Goal: Task Accomplishment & Management: Use online tool/utility

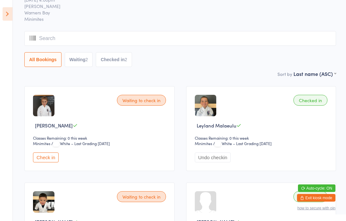
scroll to position [29, 0]
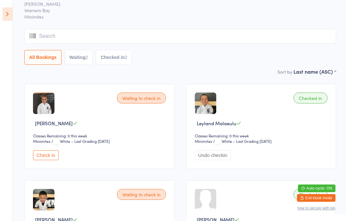
click at [141, 199] on div "Waiting to check in" at bounding box center [141, 194] width 49 height 11
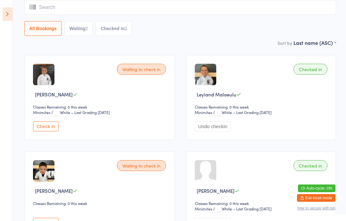
scroll to position [57, 0]
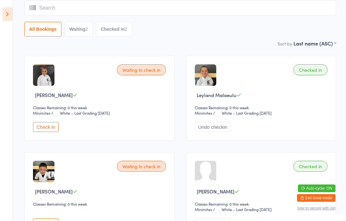
click at [49, 82] on img at bounding box center [43, 74] width 21 height 21
click at [51, 131] on button "Check in" at bounding box center [46, 127] width 26 height 10
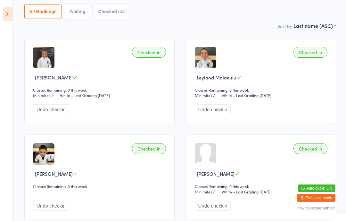
scroll to position [0, 0]
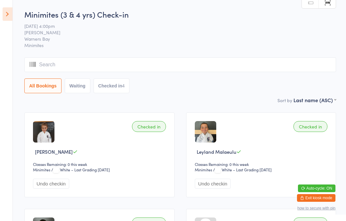
click at [11, 10] on icon at bounding box center [8, 13] width 10 height 13
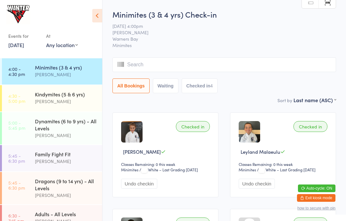
click at [77, 97] on div "Kindymites (5 & 6 yrs)" at bounding box center [66, 94] width 62 height 7
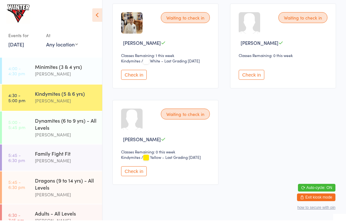
scroll to position [398, 0]
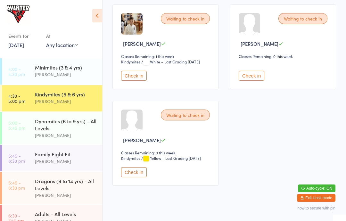
click at [134, 177] on button "Check in" at bounding box center [134, 172] width 26 height 10
click at [34, 121] on link "5:00 - 5:45 pm Dynamites (6 to 9 yrs) - All Levels [PERSON_NAME]" at bounding box center [52, 128] width 100 height 32
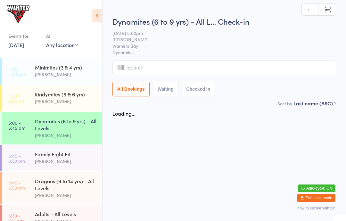
click at [100, 11] on icon at bounding box center [97, 15] width 10 height 13
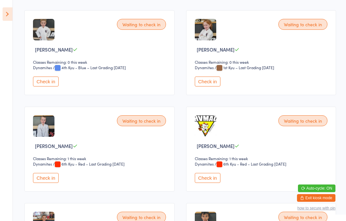
scroll to position [586, 0]
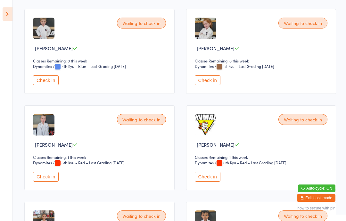
click at [48, 182] on button "Check in" at bounding box center [46, 177] width 26 height 10
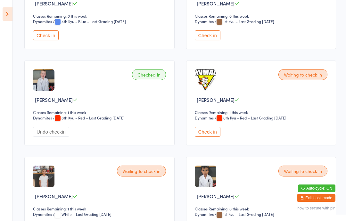
scroll to position [610, 0]
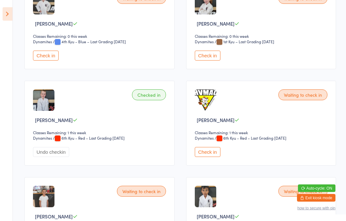
click at [9, 14] on icon at bounding box center [8, 13] width 10 height 13
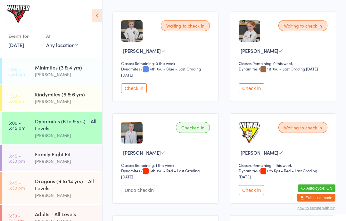
scroll to position [611, 0]
click at [58, 76] on div "[PERSON_NAME]" at bounding box center [66, 74] width 62 height 7
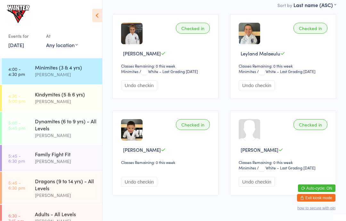
scroll to position [100, 0]
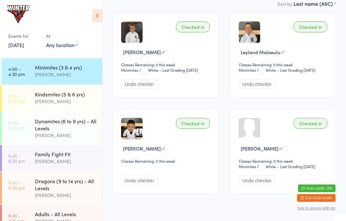
click at [56, 97] on div "Kindymites (5 & 6 yrs)" at bounding box center [66, 94] width 62 height 7
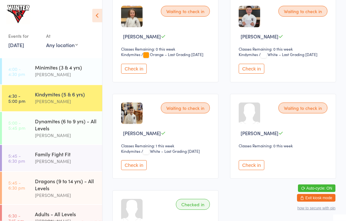
scroll to position [310, 0]
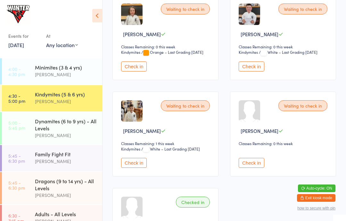
click at [128, 168] on button "Check in" at bounding box center [134, 163] width 26 height 10
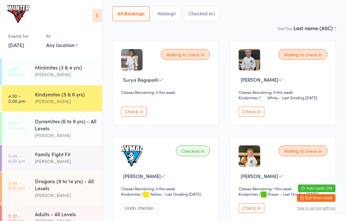
scroll to position [0, 0]
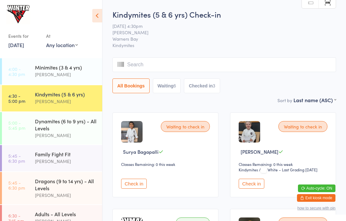
click at [239, 193] on div "Waiting to check in [PERSON_NAME] Classes Remaining: 0 this week Kindymites Kin…" at bounding box center [283, 154] width 106 height 85
click at [248, 189] on button "Check in" at bounding box center [252, 184] width 26 height 10
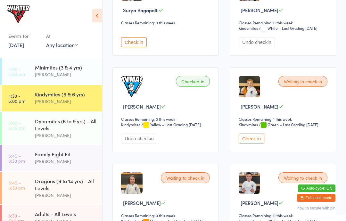
scroll to position [144, 0]
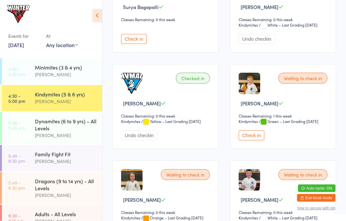
click at [252, 141] on button "Check in" at bounding box center [252, 136] width 26 height 10
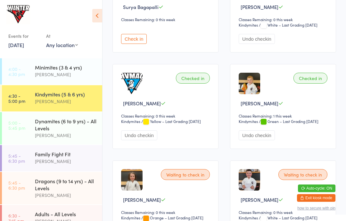
click at [29, 134] on link "5:00 - 5:45 pm Dynamites (6 to 9 yrs) - All Levels [PERSON_NAME]" at bounding box center [52, 128] width 100 height 32
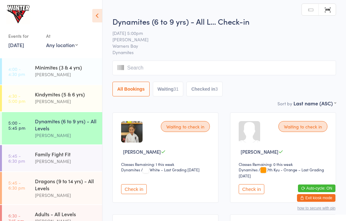
click at [90, 15] on div "Events for [DATE] [DATE] [DATE] Sun Mon Tue Wed Thu Fri Sat 31 27 28 29 30 31 0…" at bounding box center [51, 28] width 102 height 56
click at [94, 11] on icon at bounding box center [97, 15] width 10 height 13
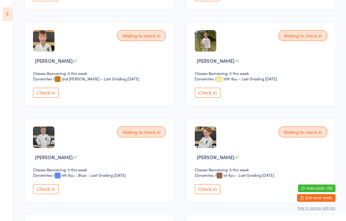
scroll to position [476, 0]
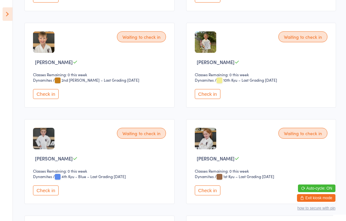
click at [38, 93] on div "Waiting to check in [PERSON_NAME] Classes Remaining: 0 this week Dynamites Dyna…" at bounding box center [99, 65] width 150 height 85
click at [44, 99] on button "Check in" at bounding box center [46, 94] width 26 height 10
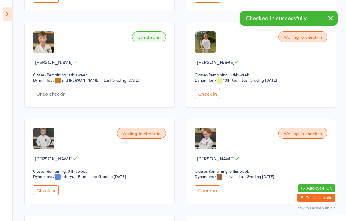
click at [208, 97] on button "Check in" at bounding box center [208, 94] width 26 height 10
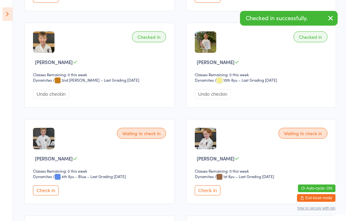
click at [11, 13] on icon at bounding box center [8, 13] width 10 height 13
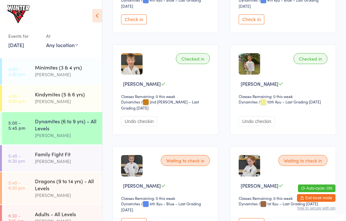
scroll to position [0, 0]
click at [16, 99] on time "4:30 - 5:00 pm" at bounding box center [16, 98] width 17 height 10
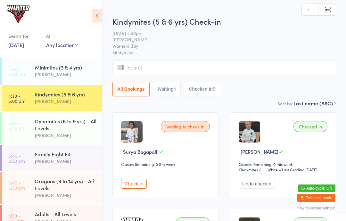
click at [96, 13] on icon at bounding box center [97, 15] width 10 height 13
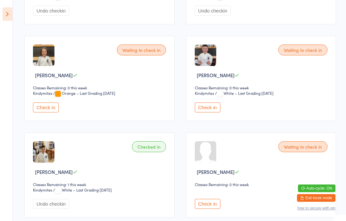
scroll to position [268, 0]
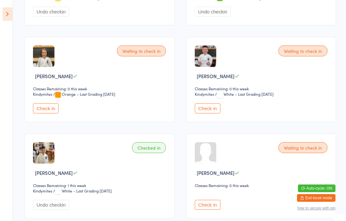
click at [44, 113] on button "Check in" at bounding box center [46, 108] width 26 height 10
click at [210, 112] on button "Check in" at bounding box center [208, 108] width 26 height 10
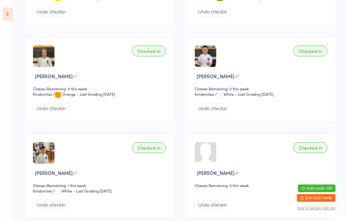
click at [7, 4] on aside "Events for [DATE] [DATE] [DATE] Sun Mon Tue Wed Thu Fri Sat 31 27 28 29 30 31 0…" at bounding box center [6, 110] width 13 height 221
click at [8, 15] on icon at bounding box center [8, 13] width 10 height 13
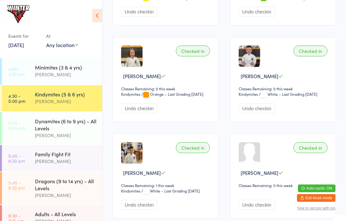
click at [70, 128] on div "Dynamites (6 to 9 yrs) - All Levels" at bounding box center [66, 125] width 62 height 14
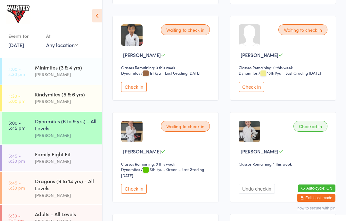
scroll to position [914, 0]
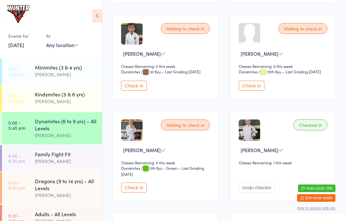
click at [255, 91] on button "Check in" at bounding box center [252, 86] width 26 height 10
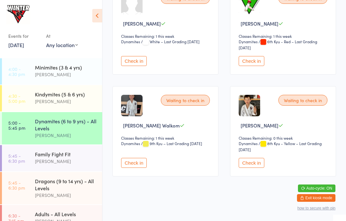
scroll to position [1654, 0]
click at [77, 100] on div "[PERSON_NAME]" at bounding box center [66, 101] width 62 height 7
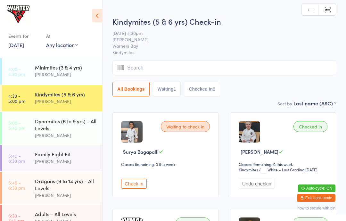
click at [75, 111] on link "4:30 - 5:00 pm Kindymites (5 & 6 yrs) [PERSON_NAME]" at bounding box center [52, 98] width 100 height 26
click at [78, 127] on div "Dynamites (6 to 9 yrs) - All Levels" at bounding box center [66, 125] width 62 height 14
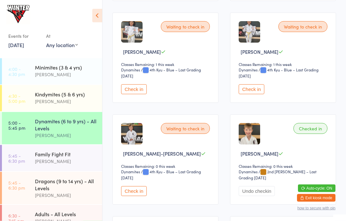
scroll to position [406, 0]
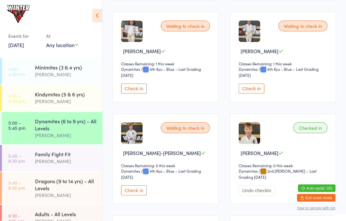
click at [139, 94] on button "Check in" at bounding box center [134, 89] width 26 height 10
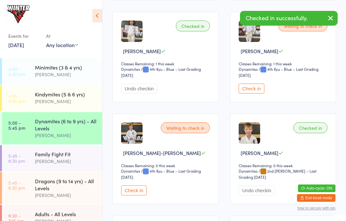
click at [259, 91] on button "Check in" at bounding box center [252, 89] width 26 height 10
click at [85, 153] on div "Family Fight Fit" at bounding box center [66, 154] width 62 height 7
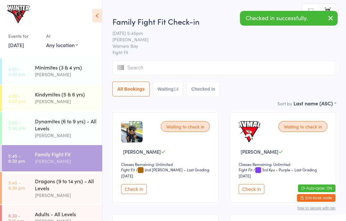
click at [131, 192] on button "Check in" at bounding box center [134, 189] width 26 height 10
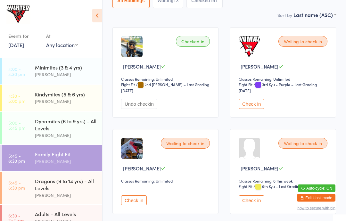
scroll to position [87, 0]
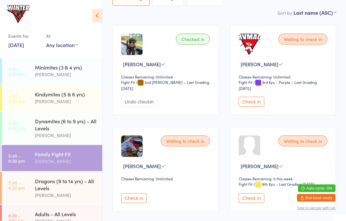
click at [97, 15] on icon at bounding box center [97, 15] width 10 height 13
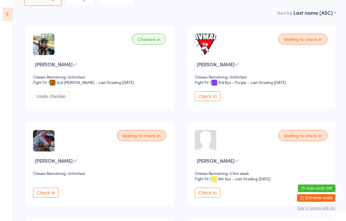
click at [12, 15] on icon at bounding box center [8, 13] width 10 height 13
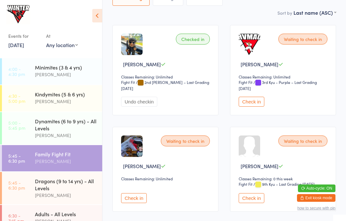
click at [13, 127] on time "5:00 - 5:45 pm" at bounding box center [16, 125] width 17 height 10
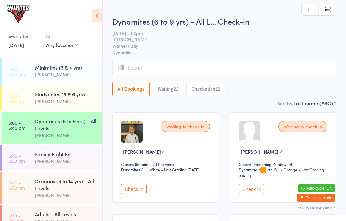
click at [97, 19] on icon at bounding box center [97, 15] width 10 height 13
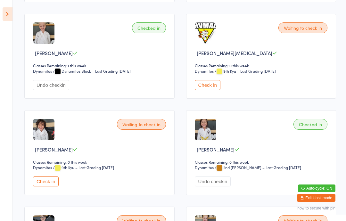
scroll to position [1067, 0]
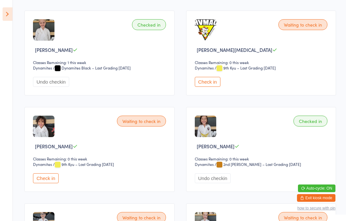
click at [47, 183] on button "Check in" at bounding box center [46, 178] width 26 height 10
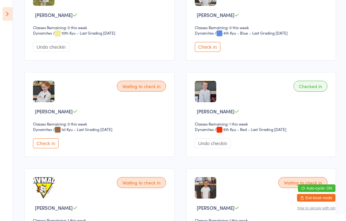
scroll to position [619, 0]
click at [54, 148] on button "Check in" at bounding box center [46, 143] width 26 height 10
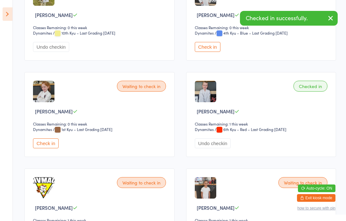
click at [210, 50] on button "Check in" at bounding box center [208, 47] width 26 height 10
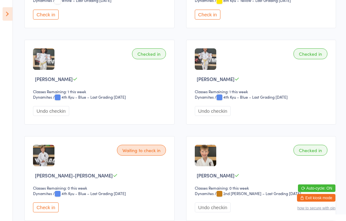
scroll to position [363, 0]
click at [41, 212] on button "Check in" at bounding box center [46, 207] width 26 height 10
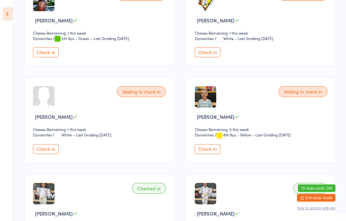
scroll to position [228, 0]
click at [52, 151] on button "Check in" at bounding box center [46, 149] width 26 height 10
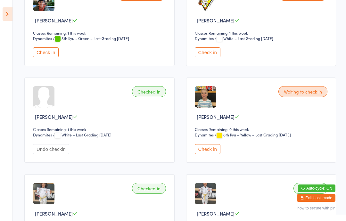
scroll to position [0, 0]
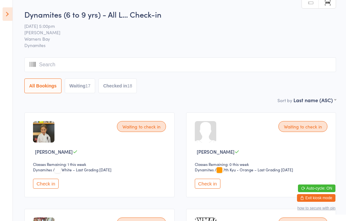
click at [203, 184] on button "Check in" at bounding box center [208, 184] width 26 height 10
click at [3, 9] on icon at bounding box center [8, 13] width 10 height 13
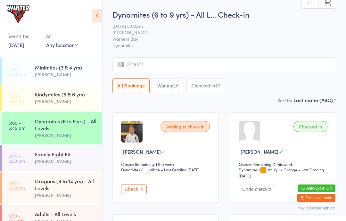
click at [98, 14] on icon at bounding box center [97, 15] width 10 height 13
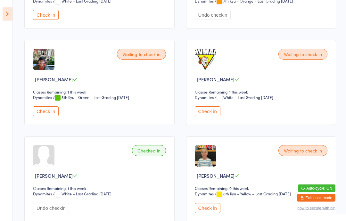
scroll to position [169, 0]
click at [207, 211] on button "Check in" at bounding box center [208, 208] width 26 height 10
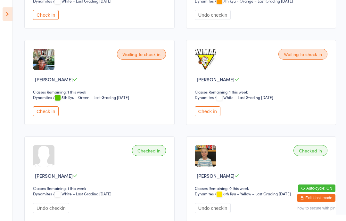
click at [217, 116] on button "Check in" at bounding box center [208, 111] width 26 height 10
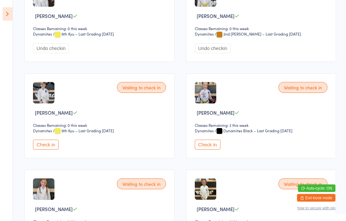
scroll to position [1294, 0]
click at [209, 150] on button "Check in" at bounding box center [208, 145] width 26 height 10
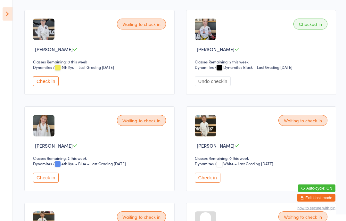
scroll to position [1357, 0]
click at [46, 183] on button "Check in" at bounding box center [46, 178] width 26 height 10
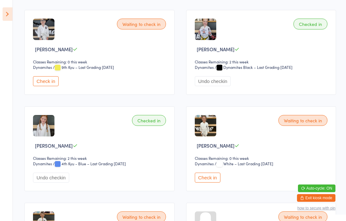
click at [47, 86] on button "Check in" at bounding box center [46, 81] width 26 height 10
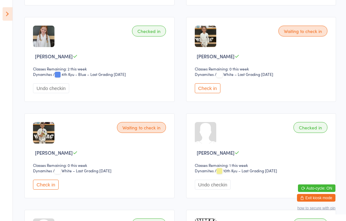
scroll to position [1447, 0]
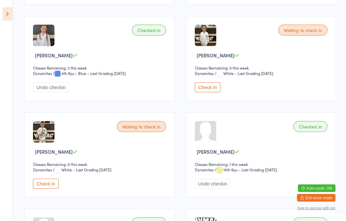
click at [50, 143] on img at bounding box center [43, 131] width 21 height 21
click at [127, 132] on div "Waiting to check in" at bounding box center [141, 126] width 49 height 11
click at [42, 189] on button "Check in" at bounding box center [46, 184] width 26 height 10
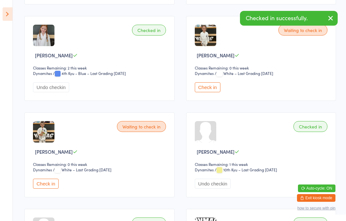
click at [37, 189] on button "Check in" at bounding box center [46, 184] width 26 height 10
click at [210, 92] on button "Check in" at bounding box center [208, 87] width 26 height 10
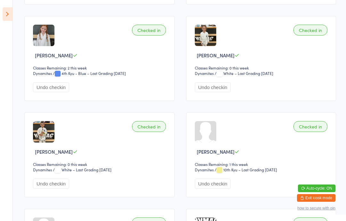
click at [212, 189] on button "Undo checkin" at bounding box center [213, 184] width 36 height 10
click at [203, 189] on button "Check in" at bounding box center [208, 184] width 26 height 10
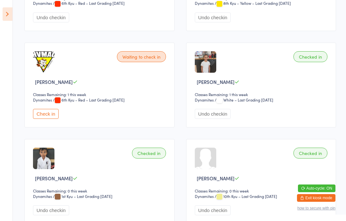
scroll to position [841, 0]
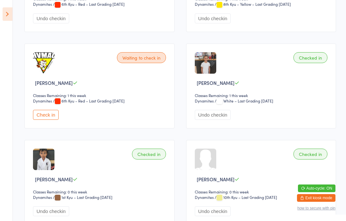
click at [46, 120] on button "Check in" at bounding box center [46, 115] width 26 height 10
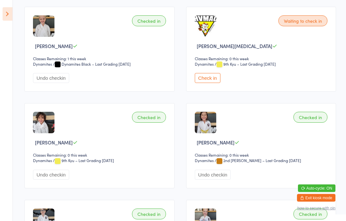
scroll to position [1167, 0]
click at [212, 83] on button "Check in" at bounding box center [208, 78] width 26 height 10
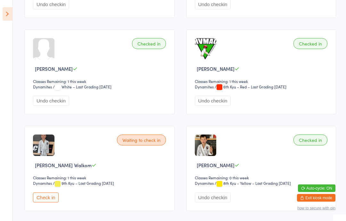
scroll to position [1659, 0]
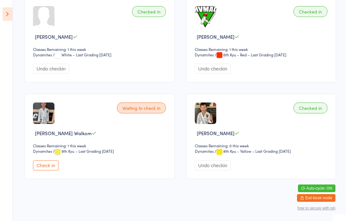
click at [50, 170] on button "Check in" at bounding box center [46, 166] width 26 height 10
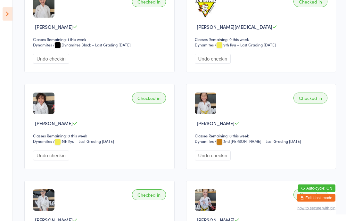
scroll to position [1193, 0]
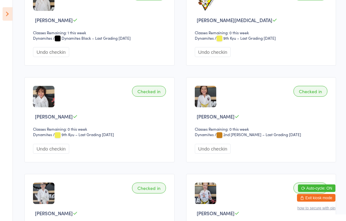
click at [5, 7] on icon at bounding box center [8, 13] width 10 height 13
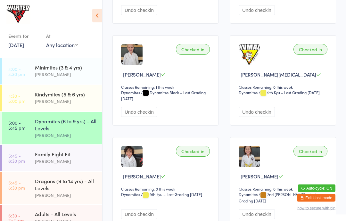
scroll to position [1193, 0]
click at [37, 189] on div "Dragons (9 to 14 yrs) - All Levels" at bounding box center [66, 184] width 62 height 14
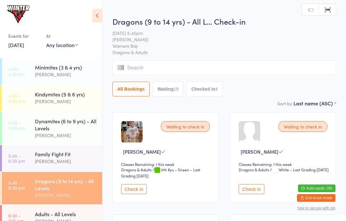
click at [95, 8] on div "Events for [DATE] [DATE] [DATE] Sun Mon Tue Wed Thu Fri Sat 31 27 28 29 30 31 0…" at bounding box center [51, 28] width 102 height 56
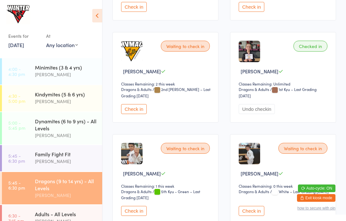
scroll to position [796, 0]
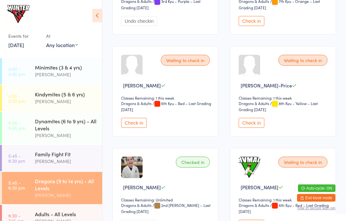
click at [251, 120] on div "Waiting to check in [PERSON_NAME]-Price Classes Remaining: 1 this week Dragons …" at bounding box center [283, 91] width 106 height 90
click at [254, 125] on button "Check in" at bounding box center [252, 123] width 26 height 10
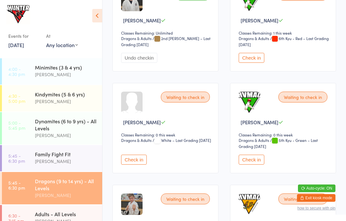
scroll to position [542, 0]
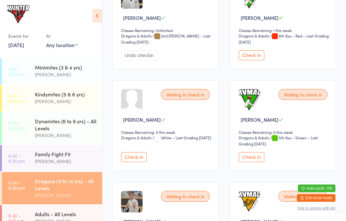
click at [145, 161] on button "Check in" at bounding box center [134, 157] width 26 height 10
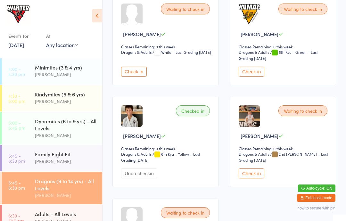
scroll to position [1033, 0]
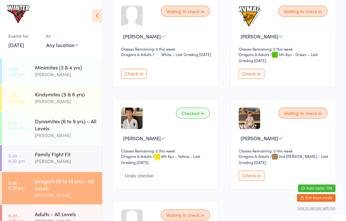
click at [249, 79] on button "Check in" at bounding box center [252, 74] width 26 height 10
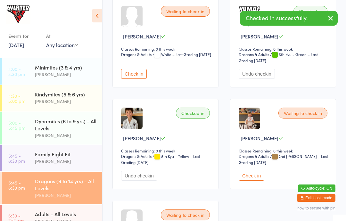
click at [77, 156] on div "Family Fight Fit" at bounding box center [66, 154] width 62 height 7
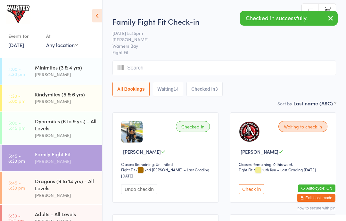
click at [96, 10] on icon at bounding box center [97, 15] width 10 height 13
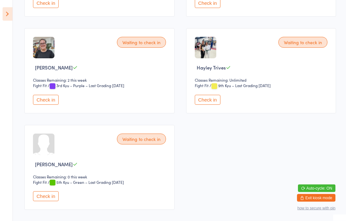
scroll to position [761, 0]
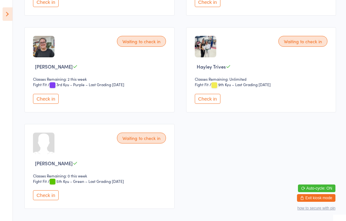
click at [43, 200] on button "Check in" at bounding box center [46, 195] width 26 height 10
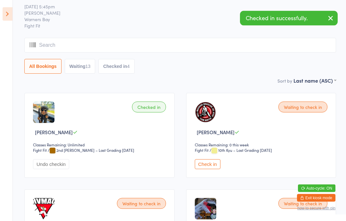
scroll to position [0, 0]
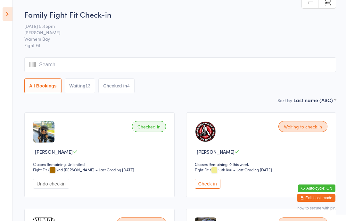
click at [1, 8] on aside "Events for [DATE] [DATE] [DATE] Sun Mon Tue Wed Thu Fri Sat 31 27 28 29 30 31 0…" at bounding box center [6, 110] width 13 height 221
click at [12, 12] on icon at bounding box center [8, 13] width 10 height 13
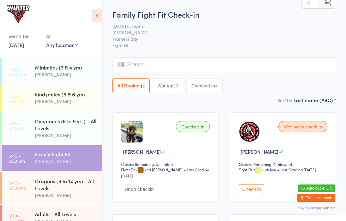
click at [1, 9] on div "Events for [DATE] [DATE] [DATE] Sun Mon Tue Wed Thu Fri Sat 31 27 28 29 30 31 0…" at bounding box center [51, 28] width 102 height 56
click at [76, 185] on div "Dragons (9 to 14 yrs) - All Levels" at bounding box center [66, 184] width 62 height 14
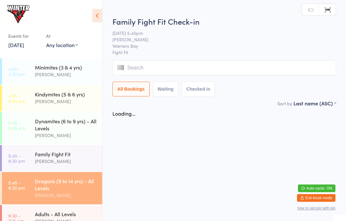
click at [96, 17] on icon at bounding box center [97, 15] width 10 height 13
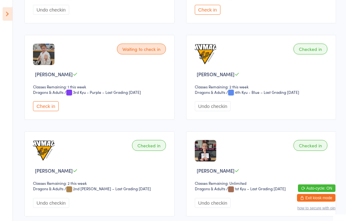
scroll to position [656, 0]
click at [60, 208] on button "Undo checkin" at bounding box center [51, 203] width 36 height 10
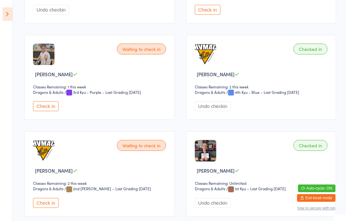
click at [206, 95] on select "Dragons & Adults" at bounding box center [215, 92] width 40 height 6
click at [205, 111] on button "Undo checkin" at bounding box center [213, 106] width 36 height 10
click at [50, 208] on button "Check in" at bounding box center [46, 203] width 26 height 10
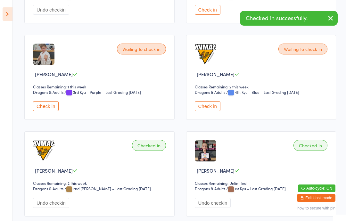
click at [215, 110] on button "Check in" at bounding box center [208, 106] width 26 height 10
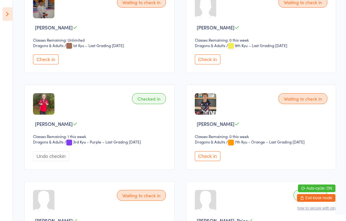
scroll to position [220, 0]
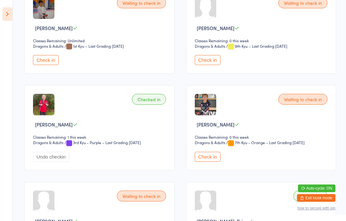
click at [9, 14] on icon at bounding box center [8, 13] width 10 height 13
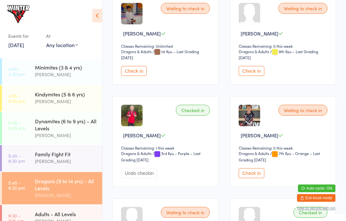
click at [99, 12] on icon at bounding box center [97, 15] width 10 height 13
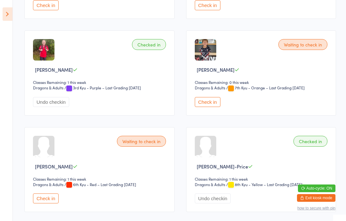
scroll to position [287, 0]
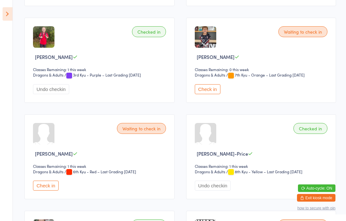
click at [44, 175] on select "Dragons & Adults" at bounding box center [53, 172] width 40 height 6
click at [57, 188] on button "Check in" at bounding box center [46, 186] width 26 height 10
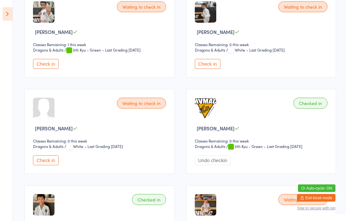
scroll to position [893, 0]
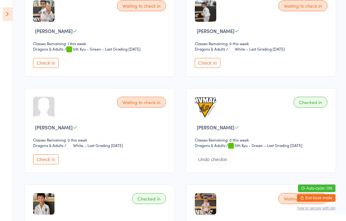
click at [205, 68] on button "Check in" at bounding box center [208, 63] width 26 height 10
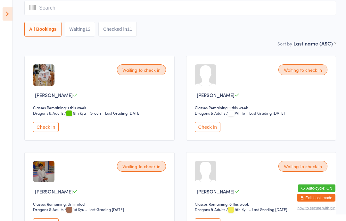
scroll to position [59, 0]
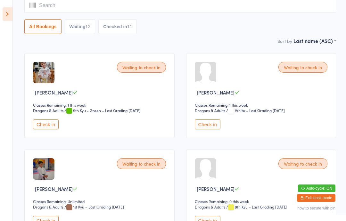
click at [211, 221] on button "Check in" at bounding box center [208, 221] width 26 height 10
click at [11, 4] on aside "Events for [DATE] [DATE] [DATE] Sun Mon Tue Wed Thu Fri Sat 31 27 28 29 30 31 0…" at bounding box center [6, 110] width 13 height 221
click at [8, 14] on icon at bounding box center [8, 13] width 10 height 13
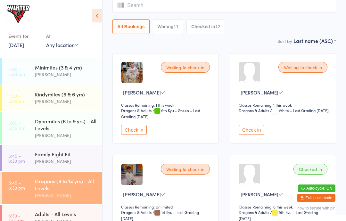
click at [94, 11] on icon at bounding box center [97, 15] width 10 height 13
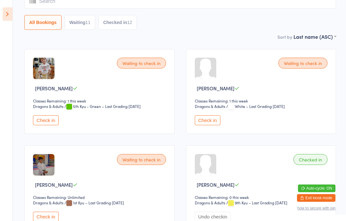
scroll to position [68, 0]
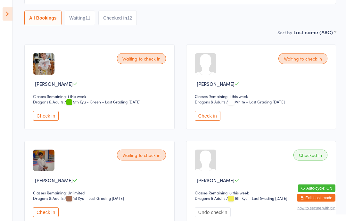
click at [3, 3] on aside "Events for [DATE] [DATE] [DATE] Sun Mon Tue Wed Thu Fri Sat 31 27 28 29 30 31 0…" at bounding box center [6, 110] width 13 height 221
click at [3, 12] on icon at bounding box center [8, 13] width 10 height 13
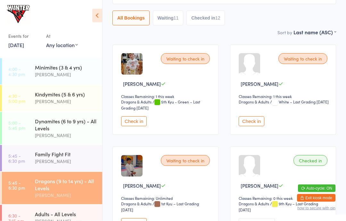
scroll to position [68, 0]
click at [47, 161] on div "[PERSON_NAME]" at bounding box center [66, 161] width 62 height 7
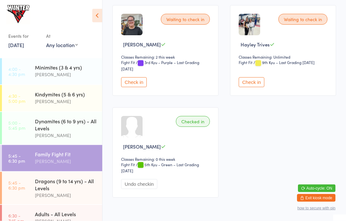
click at [254, 87] on button "Check in" at bounding box center [252, 83] width 26 height 10
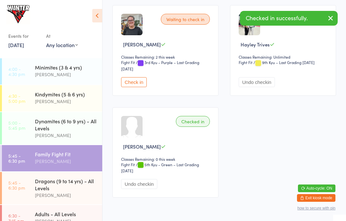
click at [96, 15] on icon at bounding box center [97, 15] width 10 height 13
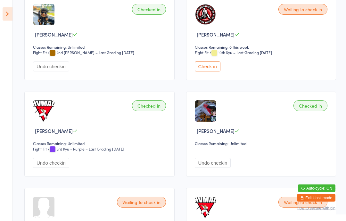
scroll to position [0, 0]
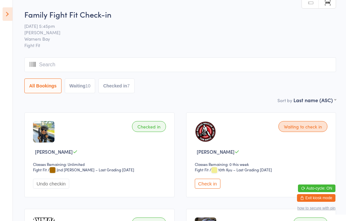
click at [9, 13] on icon at bounding box center [8, 13] width 10 height 13
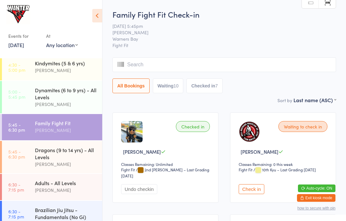
scroll to position [38, 0]
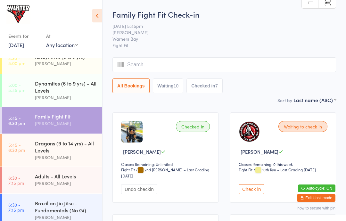
click at [28, 146] on link "5:45 - 6:30 pm Dragons (9 to 14 yrs) - All Levels [PERSON_NAME]" at bounding box center [52, 150] width 100 height 32
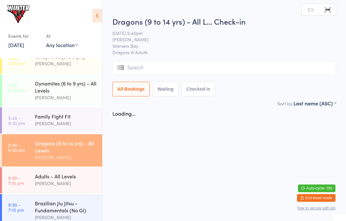
click at [95, 14] on icon at bounding box center [97, 15] width 10 height 13
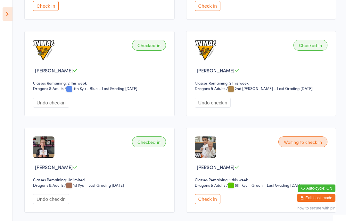
scroll to position [747, 0]
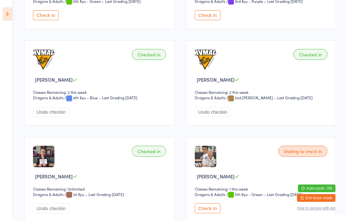
click at [203, 20] on button "Check in" at bounding box center [208, 15] width 26 height 10
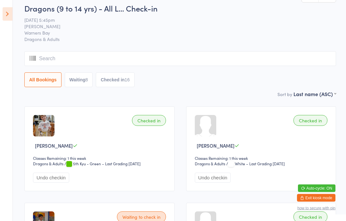
scroll to position [0, 0]
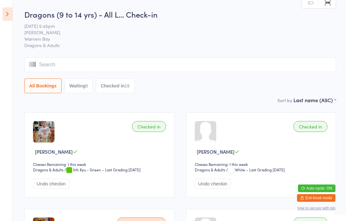
click at [78, 82] on button "Waiting 8" at bounding box center [79, 85] width 28 height 15
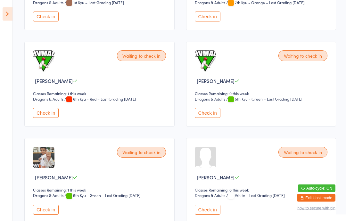
scroll to position [167, 0]
click at [207, 112] on button "Check in" at bounding box center [208, 113] width 26 height 10
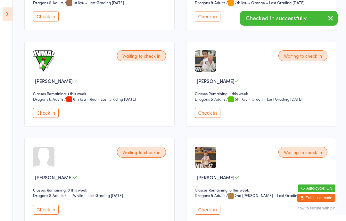
click at [194, 93] on div "Waiting to check in [PERSON_NAME] Classes Remaining: 1 this week Dragons & Adul…" at bounding box center [261, 84] width 150 height 85
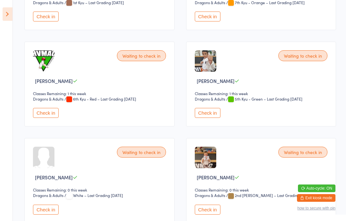
scroll to position [0, 0]
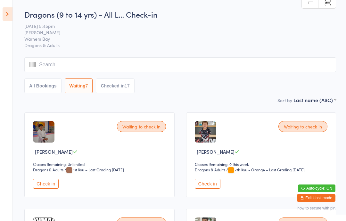
click at [0, 13] on aside "Events for [DATE] [DATE] [DATE] Sun Mon Tue Wed Thu Fri Sat 31 27 28 29 30 31 0…" at bounding box center [6, 110] width 13 height 221
click at [4, 11] on icon at bounding box center [8, 13] width 10 height 13
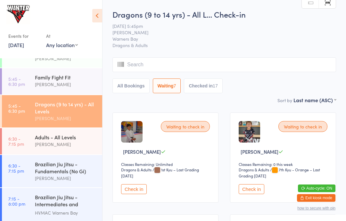
scroll to position [75, 0]
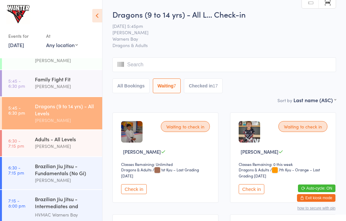
click at [38, 83] on div "Family Fight Fit" at bounding box center [66, 79] width 62 height 7
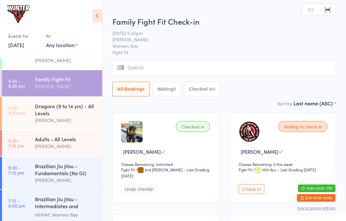
click at [96, 17] on icon at bounding box center [97, 15] width 10 height 13
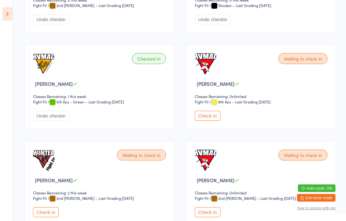
scroll to position [550, 0]
click at [217, 121] on button "Check in" at bounding box center [208, 116] width 26 height 10
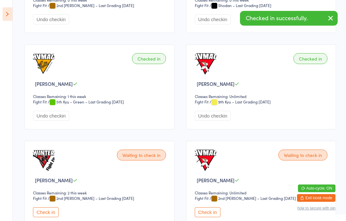
click at [10, 17] on icon at bounding box center [8, 13] width 10 height 13
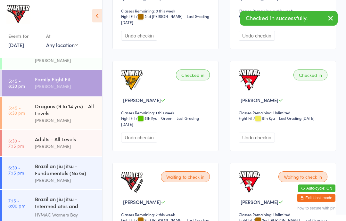
click at [34, 143] on link "6:30 - 7:15 pm Adults - All Levels [PERSON_NAME]" at bounding box center [52, 143] width 100 height 26
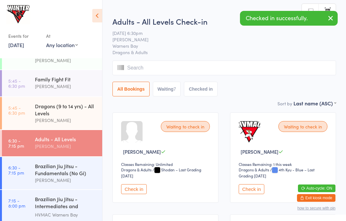
click at [98, 12] on icon at bounding box center [97, 15] width 10 height 13
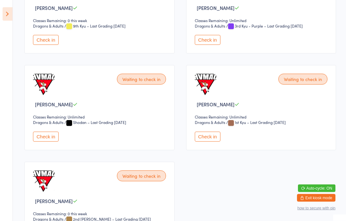
scroll to position [240, 0]
click at [36, 142] on button "Check in" at bounding box center [46, 137] width 26 height 10
click at [3, 8] on icon at bounding box center [8, 13] width 10 height 13
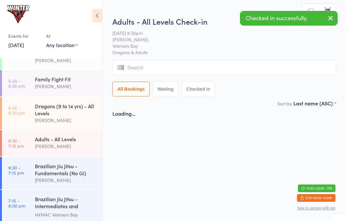
click at [97, 17] on icon at bounding box center [97, 15] width 10 height 13
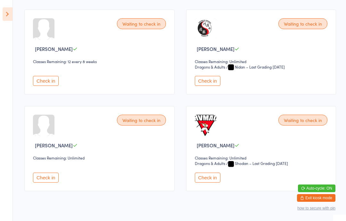
scroll to position [197, 0]
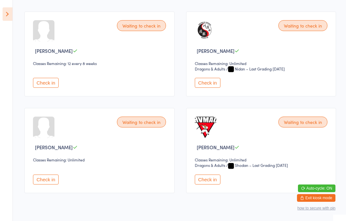
click at [210, 183] on button "Check in" at bounding box center [208, 180] width 26 height 10
click at [8, 15] on icon at bounding box center [8, 13] width 10 height 13
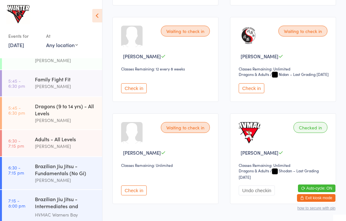
click at [20, 114] on time "5:45 - 6:30 pm" at bounding box center [16, 110] width 17 height 10
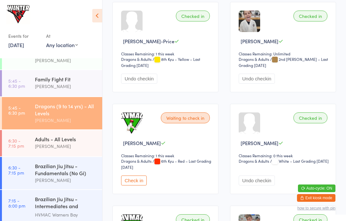
scroll to position [519, 0]
click at [131, 185] on button "Check in" at bounding box center [134, 180] width 26 height 10
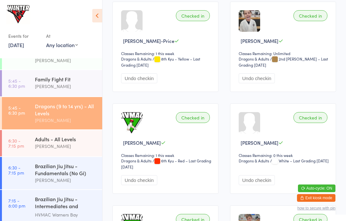
scroll to position [223, 0]
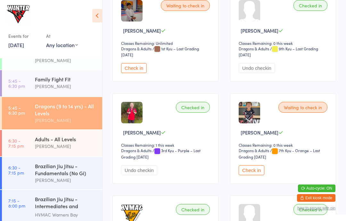
click at [37, 85] on div "[PERSON_NAME]" at bounding box center [66, 86] width 62 height 7
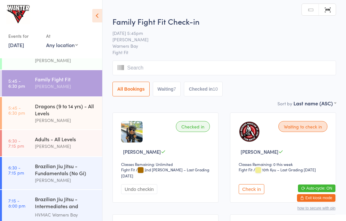
click at [91, 11] on div "Events for [DATE] [DATE] [DATE] Sun Mon Tue Wed Thu Fri Sat 31 27 28 29 30 31 0…" at bounding box center [51, 28] width 102 height 56
click at [93, 15] on icon at bounding box center [97, 15] width 10 height 13
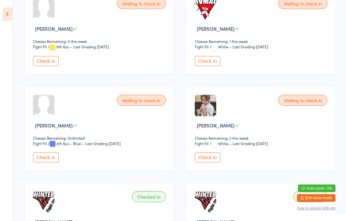
scroll to position [317, 0]
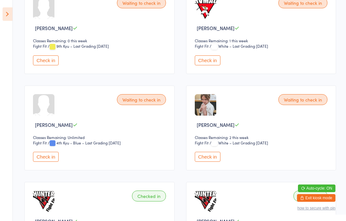
click at [41, 157] on button "Check in" at bounding box center [46, 157] width 26 height 10
click at [213, 49] on select "Fight Fit" at bounding box center [206, 46] width 23 height 6
click at [208, 61] on button "Check in" at bounding box center [208, 60] width 26 height 10
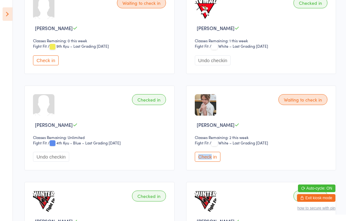
click at [292, 126] on div "[PERSON_NAME]" at bounding box center [262, 124] width 135 height 7
click at [212, 161] on button "Check in" at bounding box center [208, 157] width 26 height 10
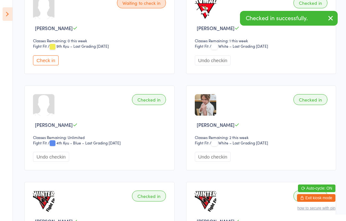
click at [12, 6] on aside "Events for [DATE] [DATE] [DATE] Sun Mon Tue Wed Thu Fri Sat 31 27 28 29 30 31 0…" at bounding box center [6, 110] width 13 height 221
click at [10, 15] on icon at bounding box center [8, 13] width 10 height 13
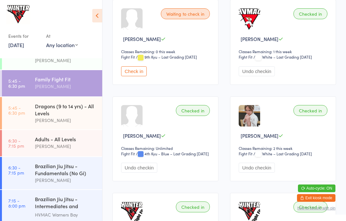
click at [79, 146] on div "[PERSON_NAME]" at bounding box center [66, 146] width 62 height 7
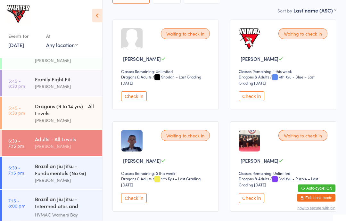
scroll to position [93, 0]
click at [251, 94] on button "Check in" at bounding box center [252, 96] width 26 height 10
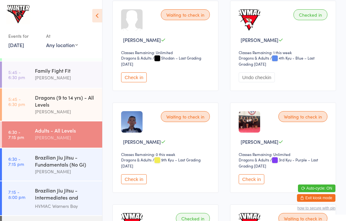
scroll to position [123, 0]
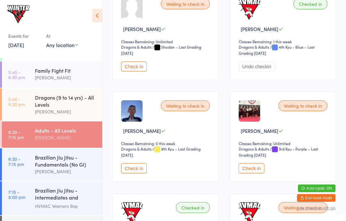
click at [74, 73] on div "Family Fight Fit" at bounding box center [66, 70] width 62 height 7
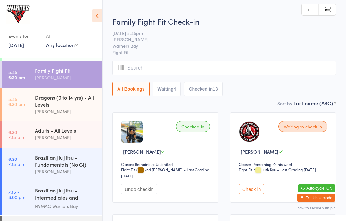
click at [96, 10] on icon at bounding box center [97, 15] width 10 height 13
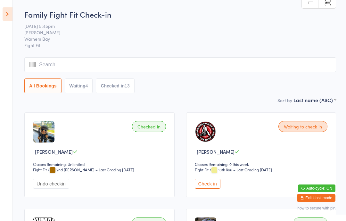
click at [0, 22] on aside "Events for [DATE] [DATE] [DATE] Sun Mon Tue Wed Thu Fri Sat 31 27 28 29 30 31 0…" at bounding box center [6, 110] width 13 height 221
click at [3, 9] on icon at bounding box center [8, 13] width 10 height 13
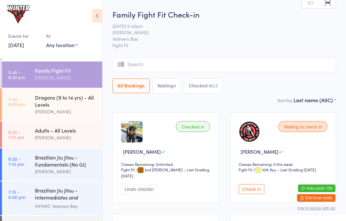
click at [78, 103] on div "Dragons (9 to 14 yrs) - All Levels" at bounding box center [66, 101] width 62 height 14
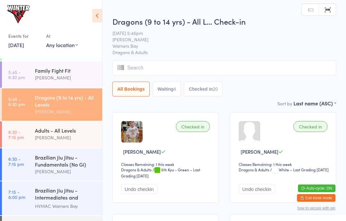
click at [98, 10] on icon at bounding box center [97, 15] width 10 height 13
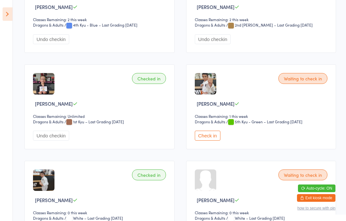
scroll to position [821, 0]
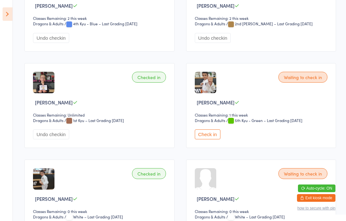
click at [215, 139] on button "Check in" at bounding box center [208, 134] width 26 height 10
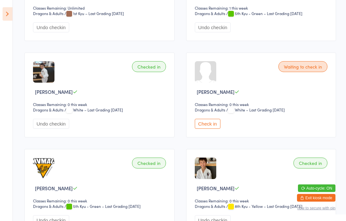
scroll to position [928, 0]
click at [208, 129] on button "Check in" at bounding box center [208, 124] width 26 height 10
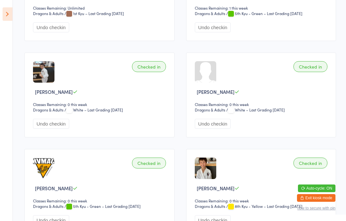
click at [216, 169] on img at bounding box center [205, 168] width 21 height 21
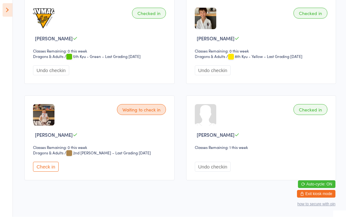
scroll to position [1100, 0]
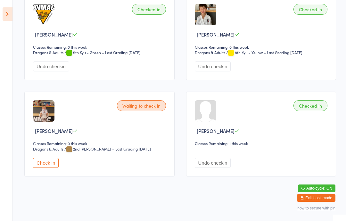
click at [52, 158] on button "Check in" at bounding box center [46, 163] width 26 height 10
click at [4, 11] on icon at bounding box center [8, 13] width 10 height 13
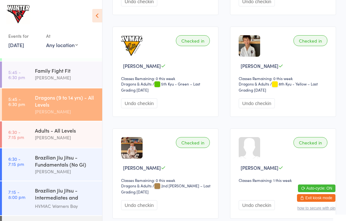
click at [55, 167] on div "Brazilian Jiu Jitsu - Fundamentals (No Gi)" at bounding box center [66, 161] width 62 height 14
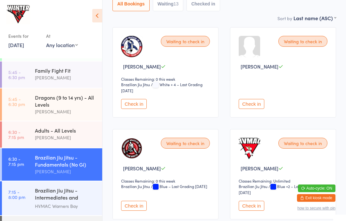
scroll to position [100, 0]
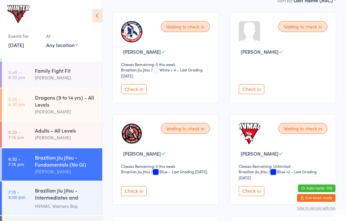
click at [131, 190] on button "Check in" at bounding box center [134, 191] width 26 height 10
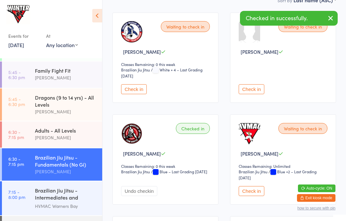
click at [46, 78] on div "[PERSON_NAME]" at bounding box center [66, 77] width 62 height 7
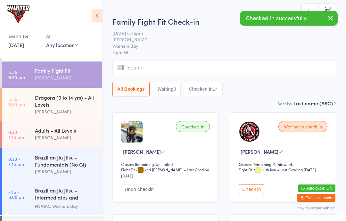
click at [258, 192] on button "Check in" at bounding box center [252, 189] width 26 height 10
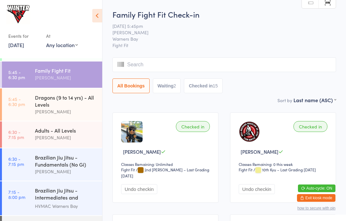
click at [54, 162] on div "Brazilian Jiu Jitsu - Fundamentals (No Gi)" at bounding box center [66, 161] width 62 height 14
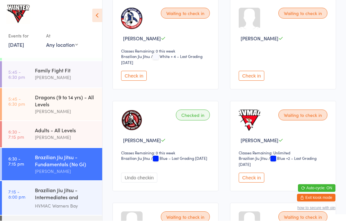
scroll to position [113, 0]
click at [249, 177] on button "Check in" at bounding box center [252, 178] width 26 height 10
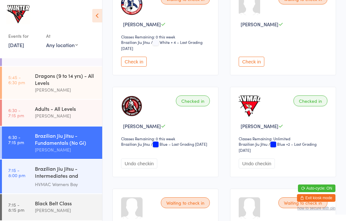
scroll to position [109, 0]
click at [51, 206] on div "Black Belt Class" at bounding box center [66, 203] width 62 height 7
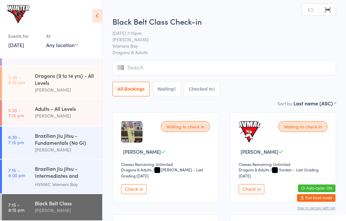
click at [254, 182] on div "Waiting to check in [PERSON_NAME] Classes Remaining: Unlimited Dragons & Adults…" at bounding box center [283, 157] width 106 height 90
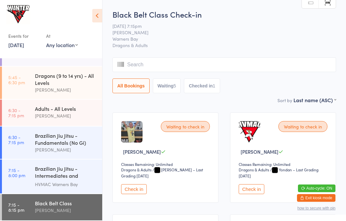
click at [245, 188] on button "Check in" at bounding box center [252, 189] width 26 height 10
click at [65, 136] on div "Brazilian Jiu Jitsu - Fundamentals (No Gi)" at bounding box center [66, 139] width 62 height 14
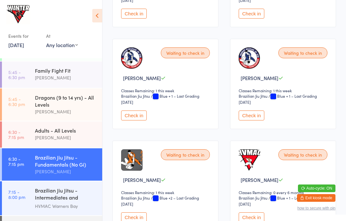
scroll to position [625, 0]
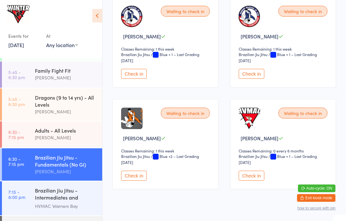
click at [136, 177] on div "Waiting to check in [PERSON_NAME] Classes Remaining: 1 this week [DEMOGRAPHIC_D…" at bounding box center [165, 144] width 106 height 90
click at [140, 180] on button "Check in" at bounding box center [134, 176] width 26 height 10
click at [132, 79] on button "Check in" at bounding box center [134, 74] width 26 height 10
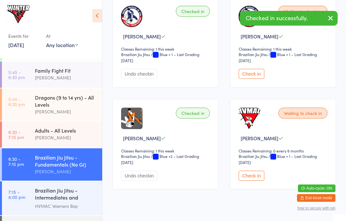
click at [251, 79] on button "Check in" at bounding box center [252, 74] width 26 height 10
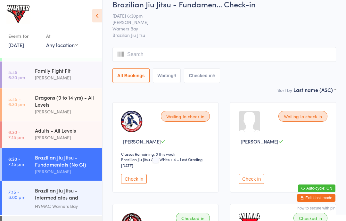
scroll to position [0, 0]
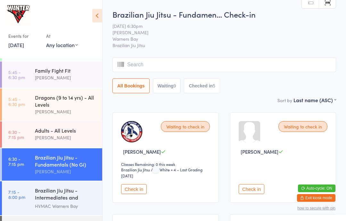
click at [139, 190] on button "Check in" at bounding box center [134, 189] width 26 height 10
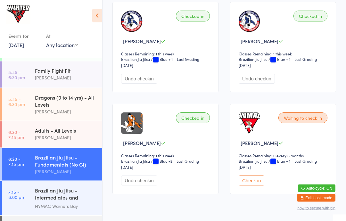
scroll to position [625, 0]
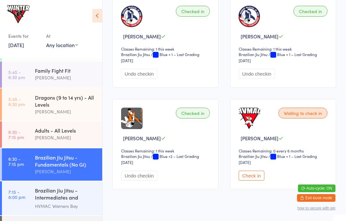
click at [255, 181] on button "Check in" at bounding box center [252, 176] width 26 height 10
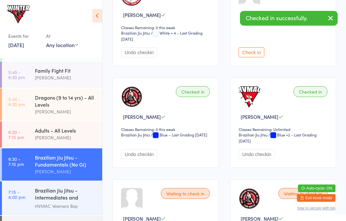
scroll to position [136, 0]
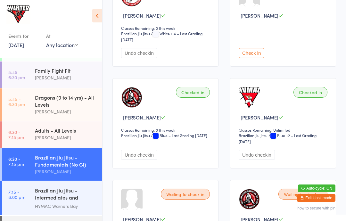
click at [63, 128] on div "Adults - All Levels [PERSON_NAME]" at bounding box center [68, 133] width 67 height 25
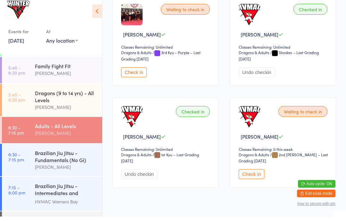
scroll to position [317, 0]
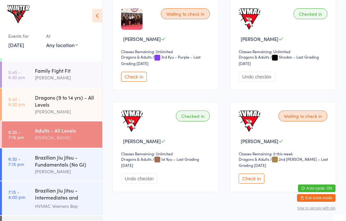
click at [255, 177] on div "Waiting to check in [PERSON_NAME] Classes Remaining: 0 this week Dragons & Adul…" at bounding box center [283, 147] width 106 height 90
click at [256, 183] on button "Check in" at bounding box center [252, 179] width 26 height 10
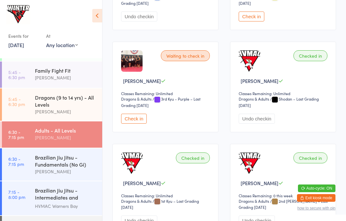
scroll to position [271, 0]
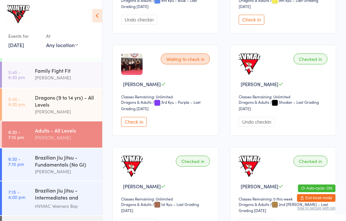
click at [60, 161] on div "Brazilian Jiu Jitsu - Fundamentals (No Gi)" at bounding box center [66, 161] width 62 height 14
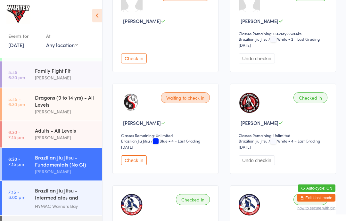
scroll to position [437, 0]
click at [141, 164] on button "Check in" at bounding box center [134, 160] width 26 height 10
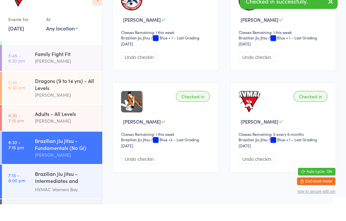
scroll to position [625, 0]
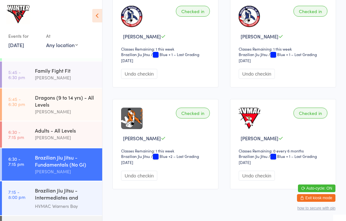
click at [71, 221] on div "Black Belt Class" at bounding box center [66, 224] width 62 height 7
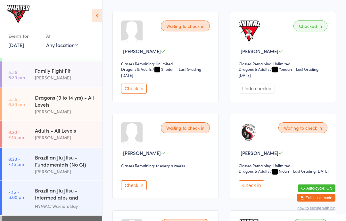
scroll to position [216, 0]
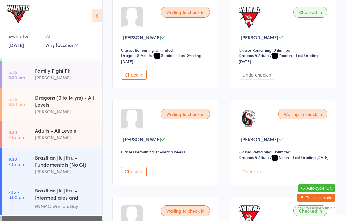
click at [254, 177] on button "Check in" at bounding box center [252, 172] width 26 height 10
click at [78, 168] on div "Brazilian Jiu Jitsu - Fundamentals (No Gi)" at bounding box center [66, 161] width 62 height 14
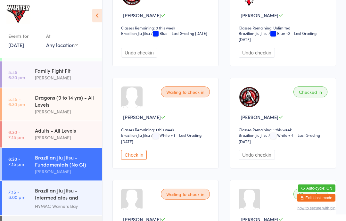
click at [141, 160] on button "Check in" at bounding box center [134, 155] width 26 height 10
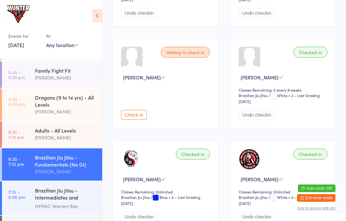
scroll to position [383, 0]
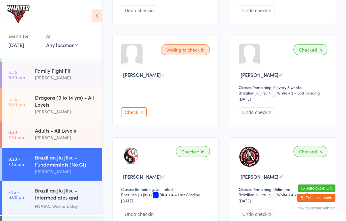
click at [46, 137] on div "[PERSON_NAME]" at bounding box center [66, 137] width 62 height 7
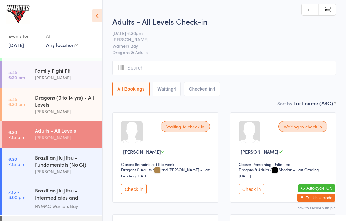
click at [128, 189] on button "Check in" at bounding box center [134, 189] width 26 height 10
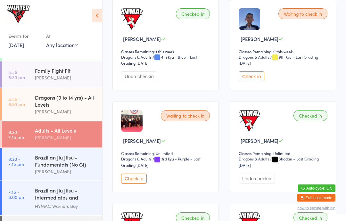
scroll to position [215, 0]
click at [133, 179] on button "Check in" at bounding box center [134, 179] width 26 height 10
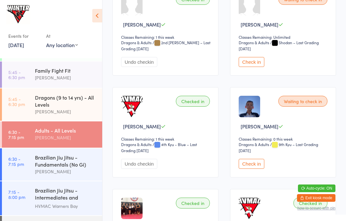
scroll to position [125, 0]
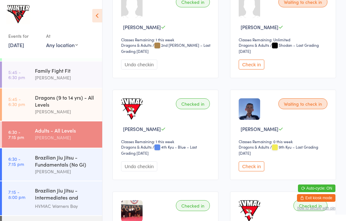
click at [252, 68] on button "Check in" at bounding box center [252, 65] width 26 height 10
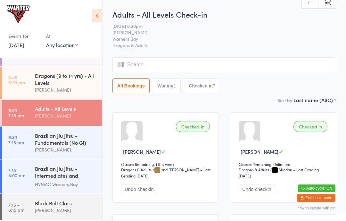
scroll to position [109, 0]
click at [32, 207] on link "7:15 - 8:15 pm Black Belt Class [PERSON_NAME]" at bounding box center [52, 207] width 100 height 26
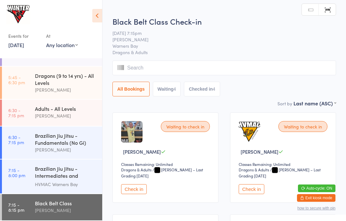
click at [102, 18] on icon at bounding box center [97, 15] width 10 height 13
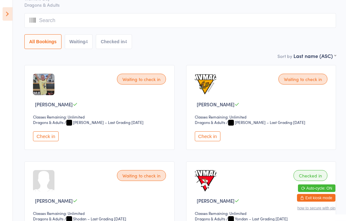
scroll to position [47, 0]
click at [42, 141] on button "Check in" at bounding box center [46, 136] width 26 height 10
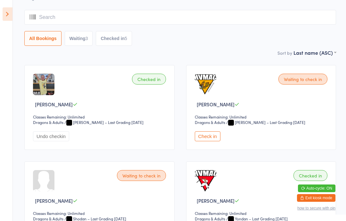
click at [211, 141] on button "Check in" at bounding box center [208, 136] width 26 height 10
